Goal: Information Seeking & Learning: Stay updated

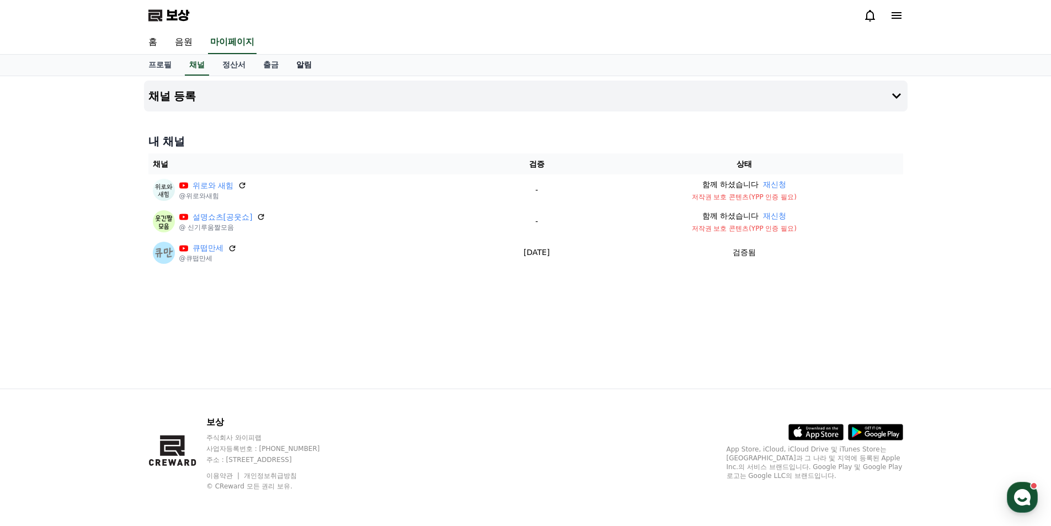
drag, startPoint x: 0, startPoint y: 0, endPoint x: 310, endPoint y: 60, distance: 315.9
click at [310, 60] on font "알림" at bounding box center [303, 64] width 15 height 9
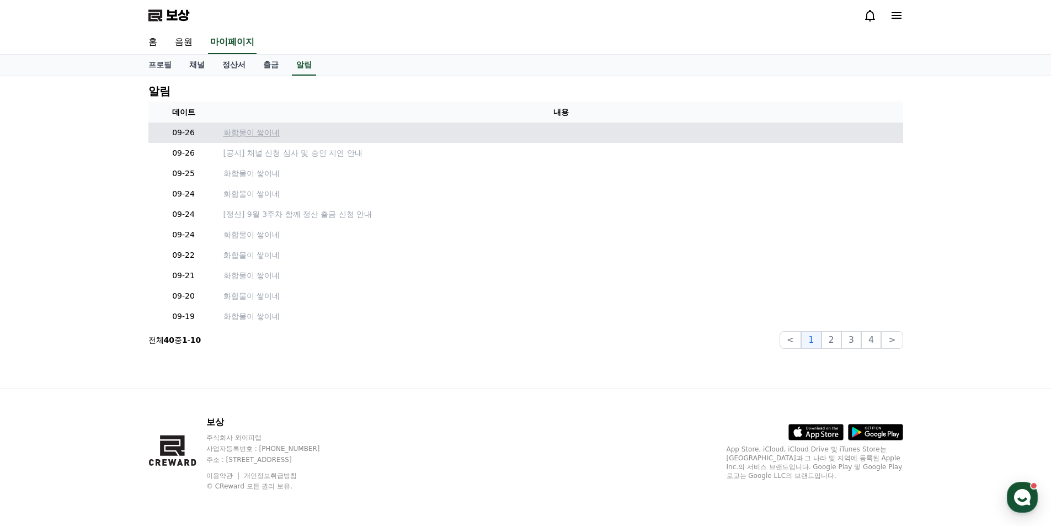
click at [271, 132] on font "화합물이 쌓이네" at bounding box center [252, 132] width 56 height 9
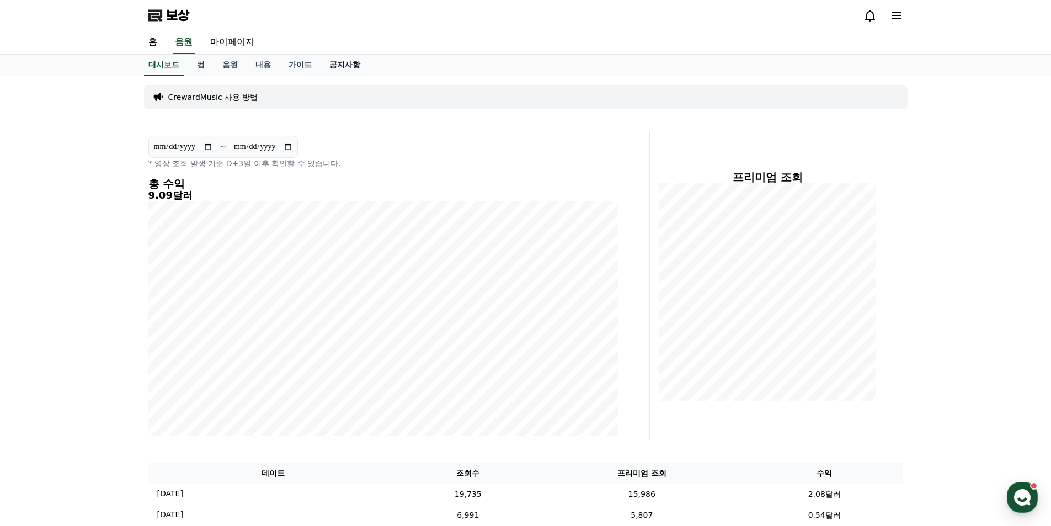
click at [352, 63] on font "공지사항" at bounding box center [344, 64] width 31 height 9
